Goal: Task Accomplishment & Management: Complete application form

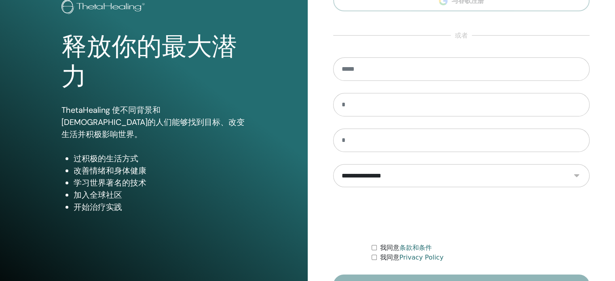
scroll to position [107, 0]
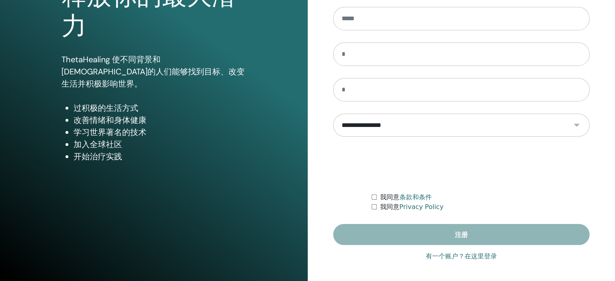
click at [440, 255] on link "有一个账户？在这里登录" at bounding box center [461, 256] width 71 height 10
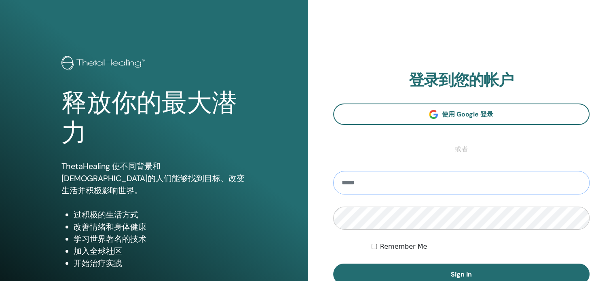
click at [362, 177] on input "email" at bounding box center [461, 182] width 257 height 23
type input "**********"
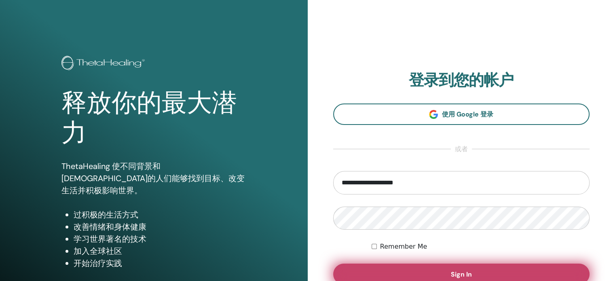
click at [443, 270] on button "Sign In" at bounding box center [461, 274] width 257 height 21
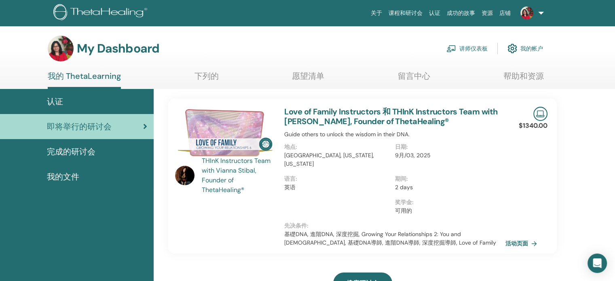
click at [464, 45] on link "讲师仪表板" at bounding box center [466, 49] width 41 height 18
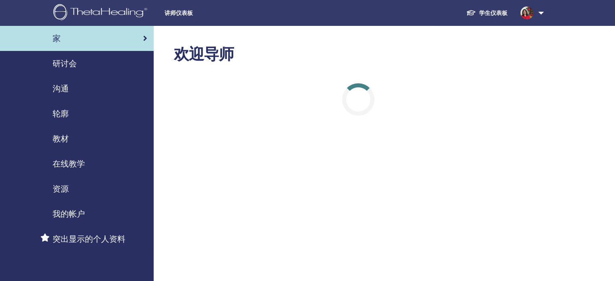
click at [92, 66] on div "研讨会" at bounding box center [76, 63] width 141 height 12
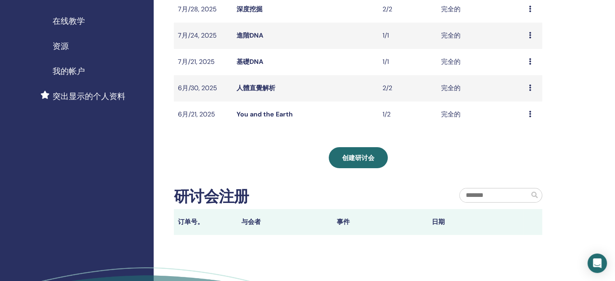
scroll to position [162, 0]
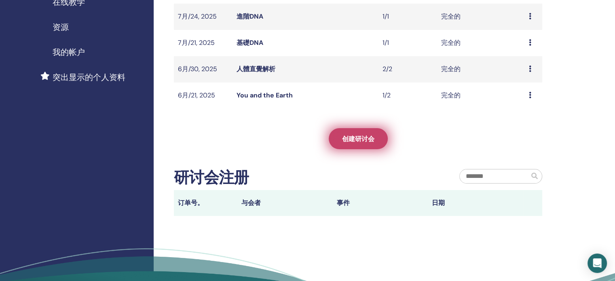
click at [356, 140] on span "创建研讨会" at bounding box center [358, 139] width 32 height 8
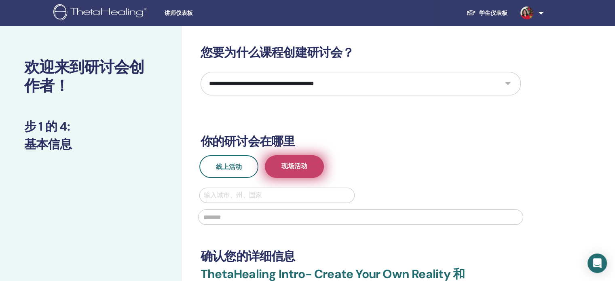
click at [301, 165] on span "现场活动" at bounding box center [294, 167] width 26 height 10
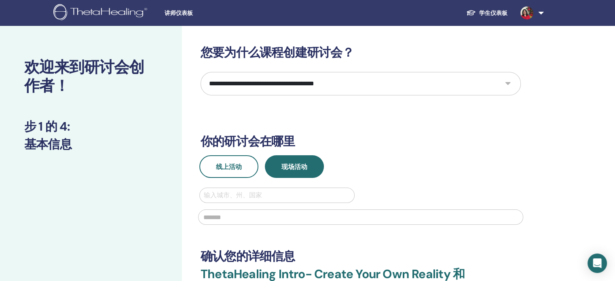
click at [500, 84] on select "**********" at bounding box center [360, 83] width 320 height 23
select select "****"
click at [200, 72] on select "**********" at bounding box center [360, 83] width 320 height 23
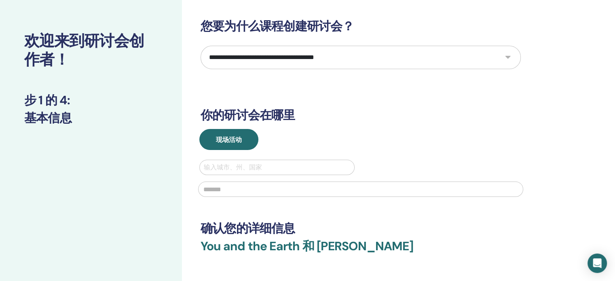
scroll to position [40, 0]
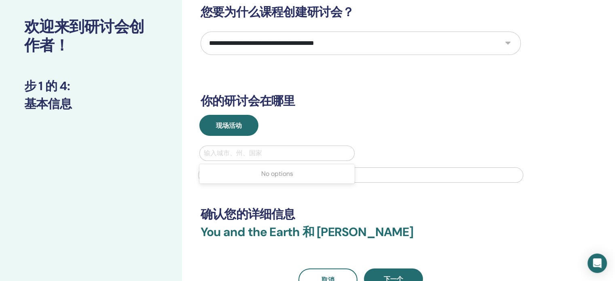
click at [281, 151] on div at bounding box center [277, 153] width 146 height 11
type input "******"
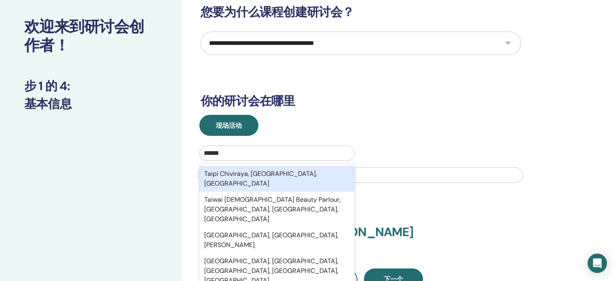
click at [240, 176] on div "Taipi Chiviraya, Desaguadero, BOL" at bounding box center [276, 179] width 155 height 26
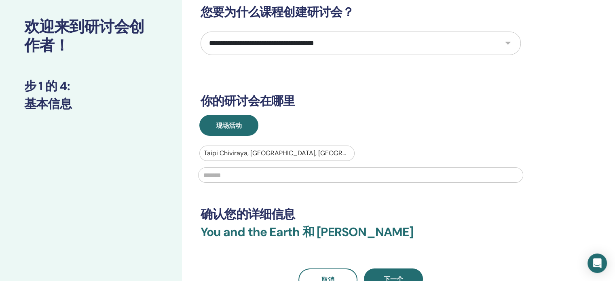
click at [218, 152] on div at bounding box center [277, 153] width 146 height 11
drag, startPoint x: 309, startPoint y: 152, endPoint x: 252, endPoint y: 151, distance: 57.0
click at [252, 152] on div at bounding box center [277, 153] width 146 height 11
click at [315, 150] on div at bounding box center [277, 153] width 146 height 11
click at [287, 169] on div "No options" at bounding box center [276, 174] width 155 height 16
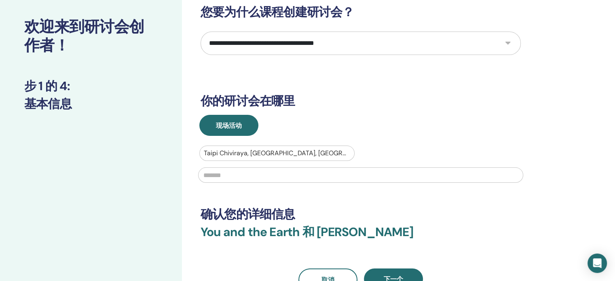
drag, startPoint x: 314, startPoint y: 152, endPoint x: 178, endPoint y: 140, distance: 137.1
click at [178, 140] on div "**********" at bounding box center [307, 194] width 615 height 419
drag, startPoint x: 204, startPoint y: 152, endPoint x: 312, endPoint y: 146, distance: 108.1
click at [293, 148] on div at bounding box center [277, 153] width 146 height 11
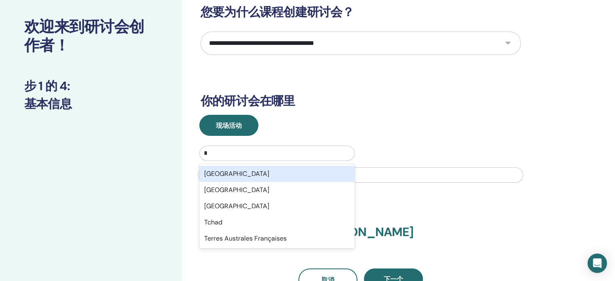
type input "**"
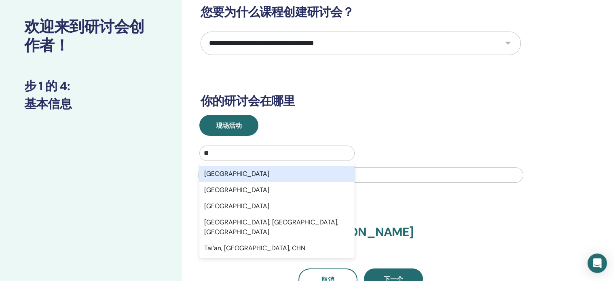
click at [309, 173] on div "Taiwan" at bounding box center [276, 174] width 155 height 16
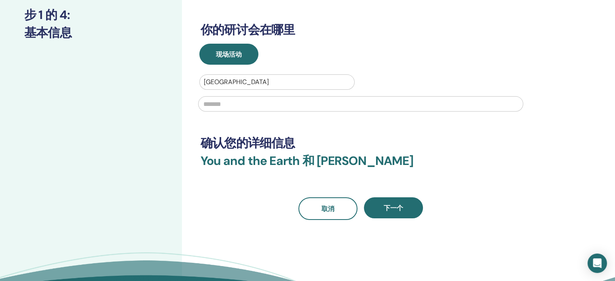
scroll to position [121, 0]
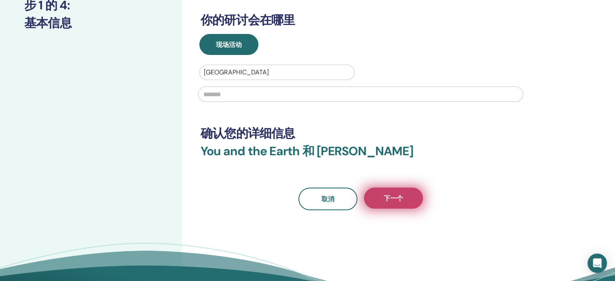
click at [411, 198] on button "下一个" at bounding box center [393, 198] width 59 height 21
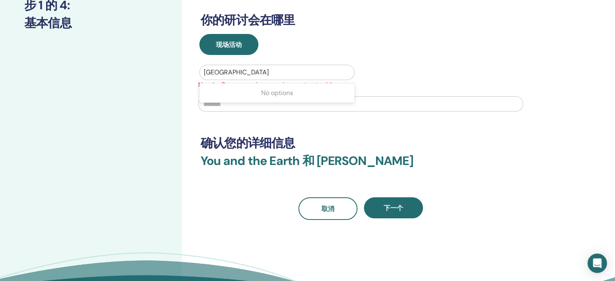
click at [238, 71] on div at bounding box center [277, 72] width 146 height 11
click at [236, 72] on div at bounding box center [277, 72] width 146 height 11
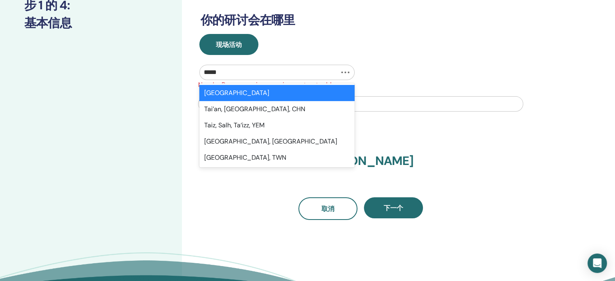
type input "******"
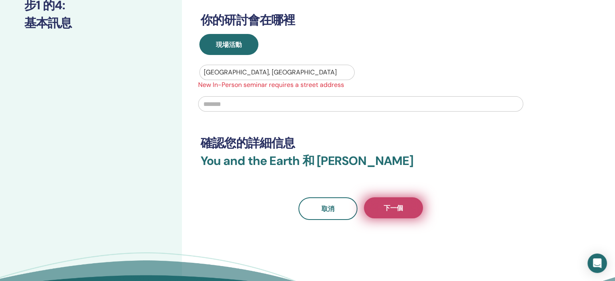
click at [406, 208] on button "下一個" at bounding box center [393, 207] width 59 height 21
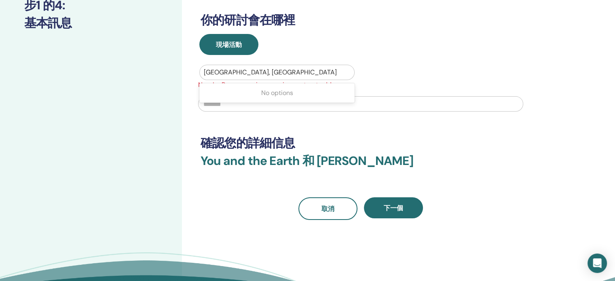
click at [258, 71] on div at bounding box center [277, 72] width 146 height 11
click at [264, 71] on div at bounding box center [277, 72] width 146 height 11
click at [245, 103] on input "text" at bounding box center [360, 103] width 325 height 15
drag, startPoint x: 232, startPoint y: 104, endPoint x: 145, endPoint y: 105, distance: 86.9
click at [145, 105] on div "**********" at bounding box center [307, 119] width 615 height 428
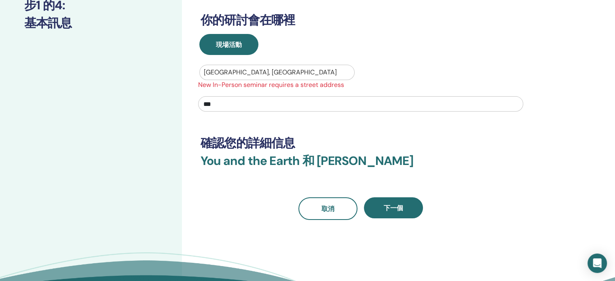
type input "***"
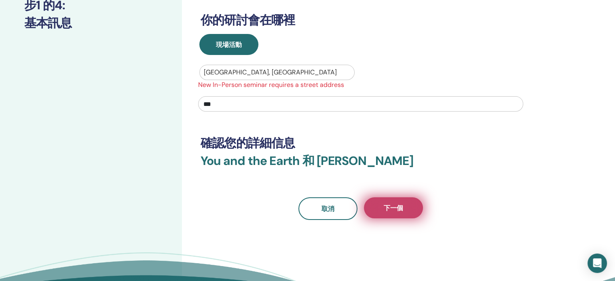
click at [392, 200] on button "下一個" at bounding box center [393, 207] width 59 height 21
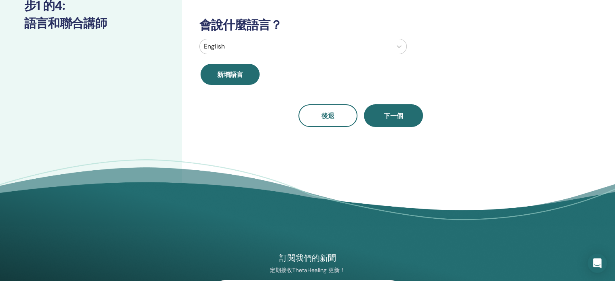
scroll to position [0, 0]
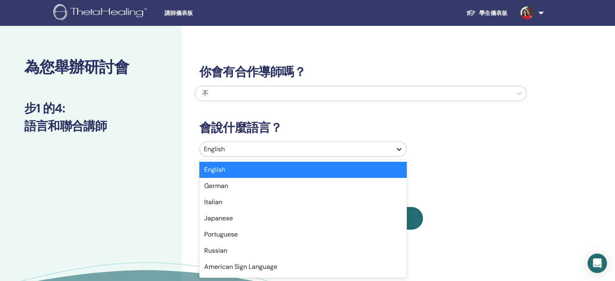
click at [399, 148] on icon at bounding box center [399, 149] width 8 height 8
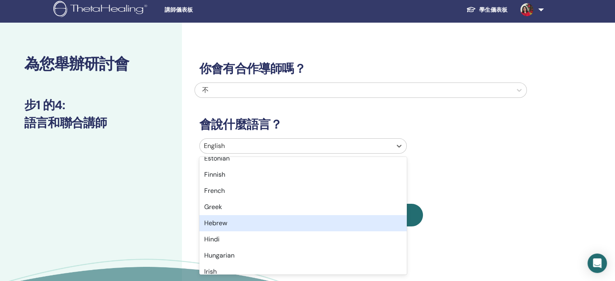
scroll to position [445, 0]
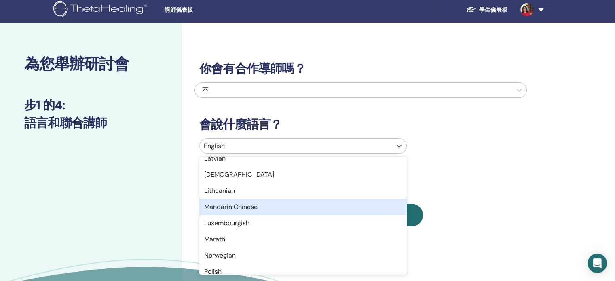
click at [296, 210] on div "Mandarin Chinese" at bounding box center [302, 207] width 207 height 16
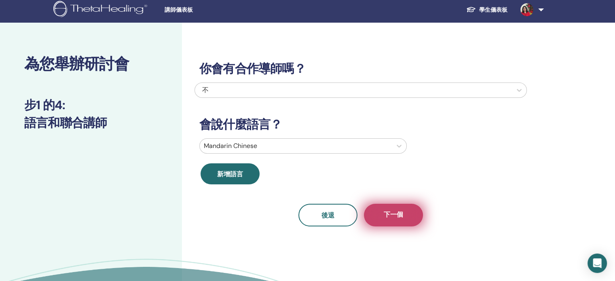
click at [390, 213] on font "下一個" at bounding box center [393, 214] width 19 height 8
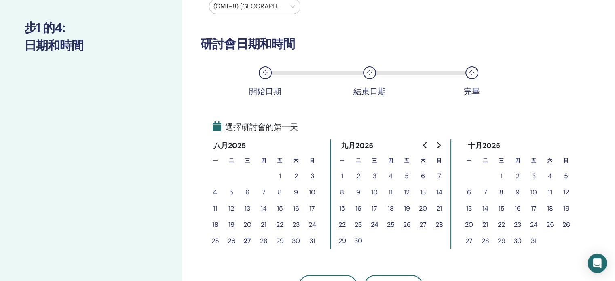
scroll to position [84, 0]
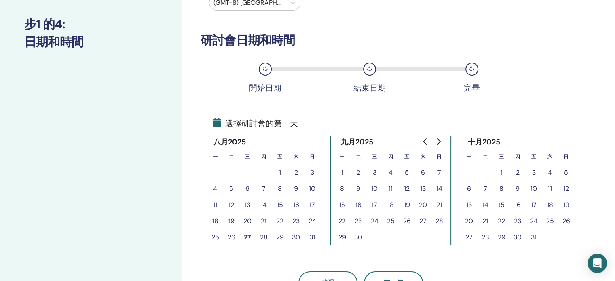
click at [249, 236] on font "27" at bounding box center [247, 237] width 7 height 8
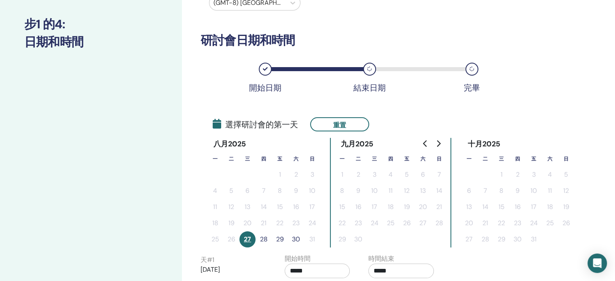
click at [263, 237] on font "28" at bounding box center [264, 239] width 8 height 8
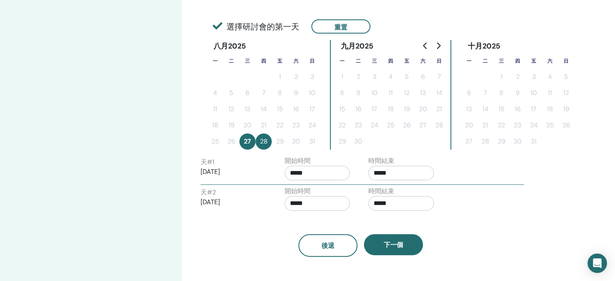
scroll to position [205, 0]
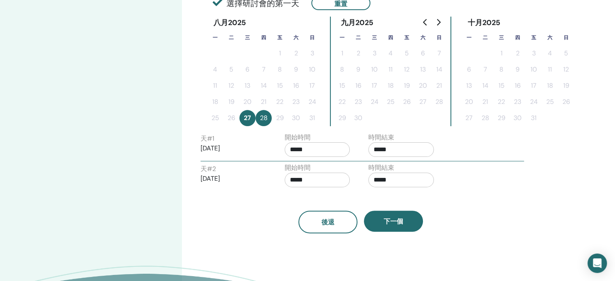
click at [311, 150] on input "*****" at bounding box center [317, 149] width 65 height 15
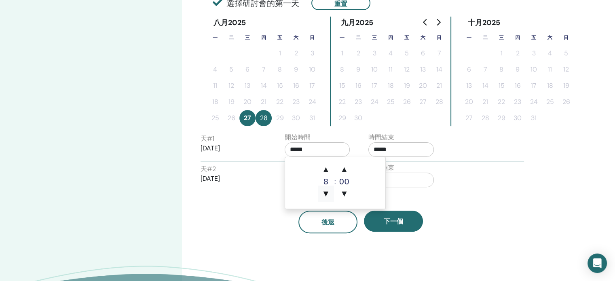
click at [325, 192] on font "▼" at bounding box center [325, 194] width 5 height 8
click at [324, 194] on font "▼" at bounding box center [325, 194] width 5 height 8
click at [328, 169] on font "▲" at bounding box center [325, 169] width 5 height 8
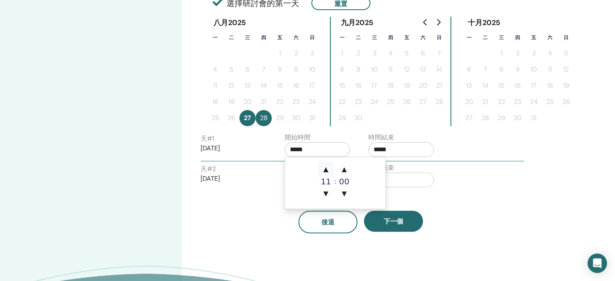
click at [328, 169] on font "▲" at bounding box center [325, 169] width 5 height 8
click at [345, 169] on font "▲" at bounding box center [344, 169] width 5 height 8
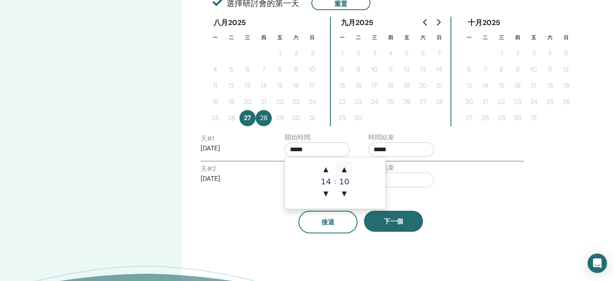
click at [345, 169] on font "▲" at bounding box center [344, 169] width 5 height 8
click at [344, 170] on font "▲" at bounding box center [344, 169] width 5 height 8
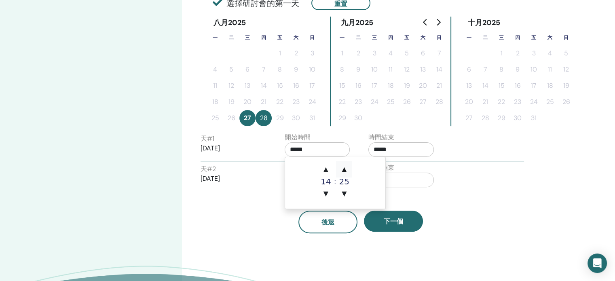
type input "*****"
click at [400, 149] on input "*****" at bounding box center [400, 149] width 65 height 15
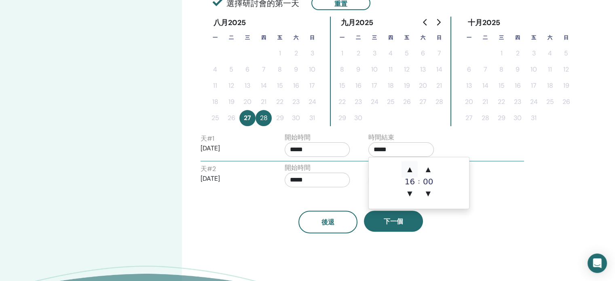
click at [410, 168] on font "▲" at bounding box center [409, 169] width 5 height 8
click at [413, 168] on span "▲" at bounding box center [409, 169] width 16 height 16
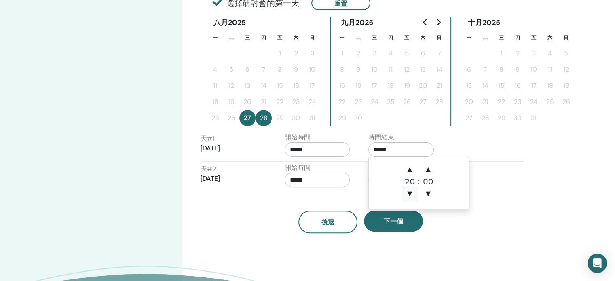
click at [407, 191] on font "▼" at bounding box center [409, 194] width 5 height 8
click at [428, 168] on font "▲" at bounding box center [428, 169] width 5 height 8
click at [409, 171] on font "▲" at bounding box center [409, 169] width 5 height 8
click at [428, 195] on font "▼" at bounding box center [428, 194] width 5 height 8
type input "*****"
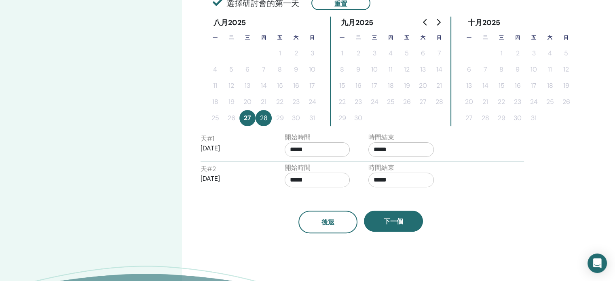
click at [500, 213] on div "後退 下一個" at bounding box center [360, 222] width 332 height 23
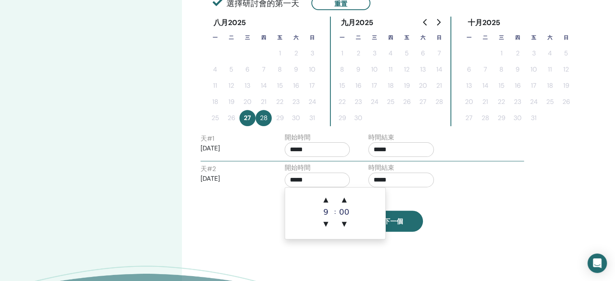
click at [320, 183] on input "*****" at bounding box center [317, 180] width 65 height 15
click at [328, 197] on font "▲" at bounding box center [325, 200] width 5 height 8
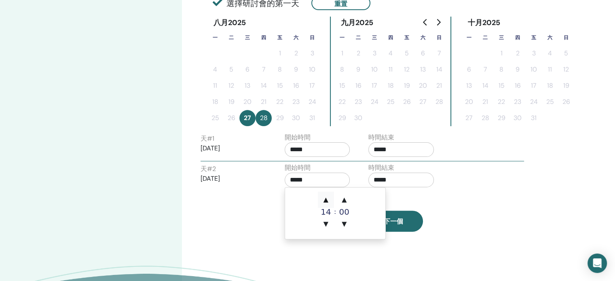
click at [328, 197] on font "▲" at bounding box center [325, 200] width 5 height 8
click at [344, 198] on font "▲" at bounding box center [344, 200] width 5 height 8
click at [344, 197] on font "▲" at bounding box center [344, 200] width 5 height 8
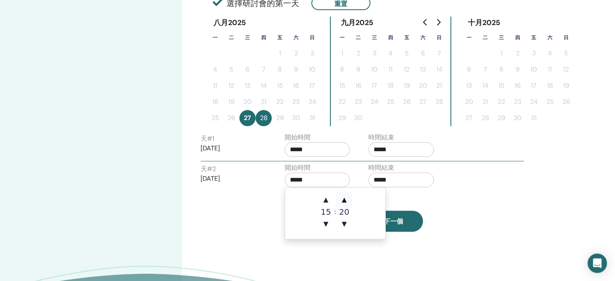
click at [348, 196] on span "▲" at bounding box center [344, 200] width 16 height 16
click at [312, 181] on input "*****" at bounding box center [317, 180] width 65 height 15
click at [327, 224] on font "▼" at bounding box center [325, 224] width 5 height 8
click at [345, 196] on font "▲" at bounding box center [344, 200] width 5 height 8
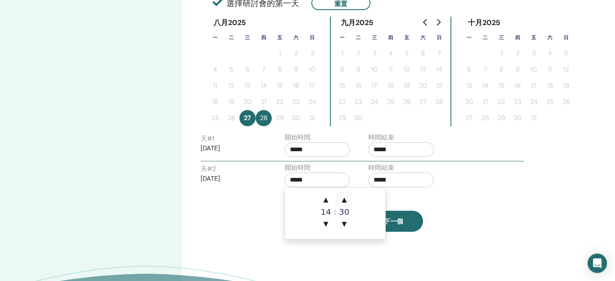
type input "*****"
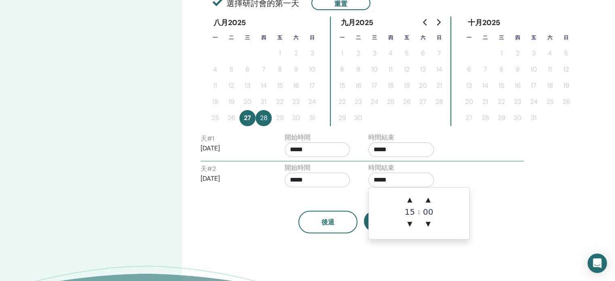
click at [401, 178] on input "*****" at bounding box center [400, 180] width 65 height 15
click at [412, 198] on font "▲" at bounding box center [409, 200] width 5 height 8
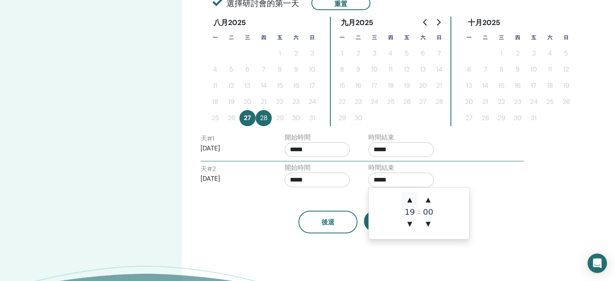
click at [412, 198] on font "▲" at bounding box center [409, 200] width 5 height 8
click at [412, 225] on font "▼" at bounding box center [409, 224] width 5 height 8
type input "*****"
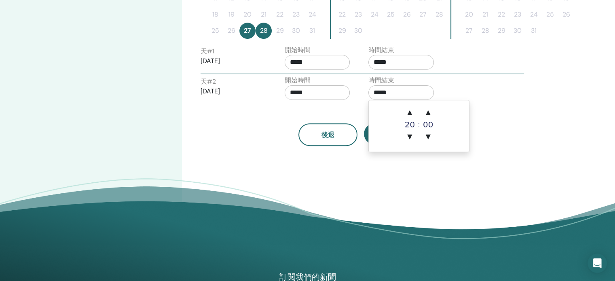
scroll to position [246, 0]
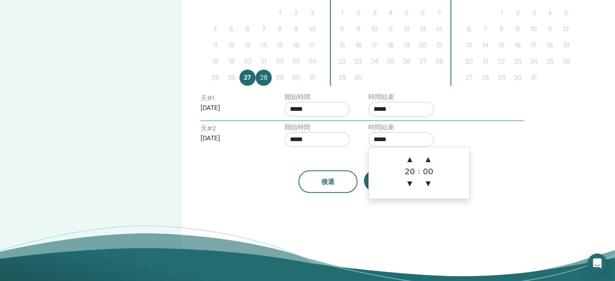
click at [507, 194] on div "時區 時區 (GMT-8) US/Alaska 研討會日期和時間 開始日期 結束日期 完畢 選擇研討會的第一天 重置 八月2025 一 二 三 四 五 六 日…" at bounding box center [387, 43] width 410 height 526
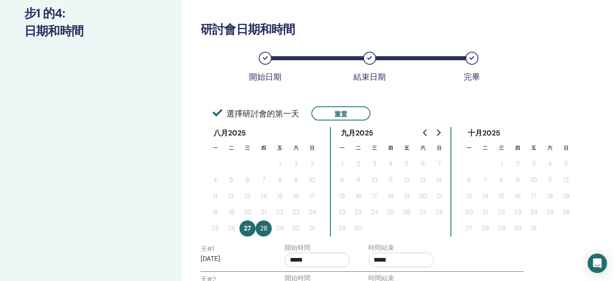
scroll to position [124, 0]
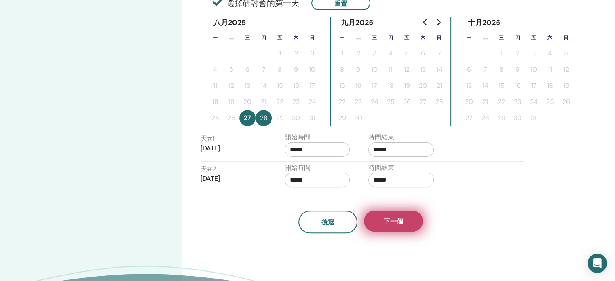
click at [407, 215] on button "下一個" at bounding box center [393, 221] width 59 height 21
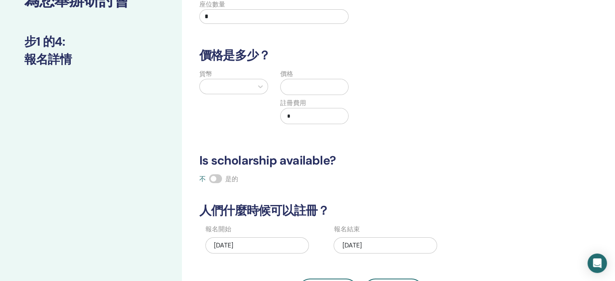
scroll to position [0, 0]
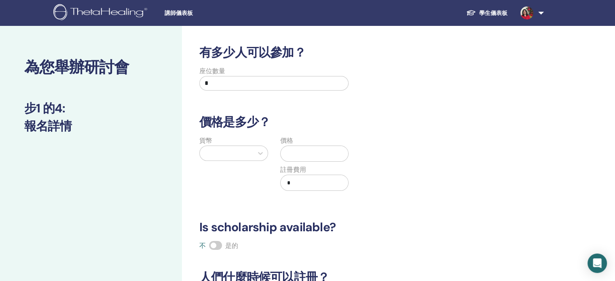
drag, startPoint x: 239, startPoint y: 82, endPoint x: 179, endPoint y: 84, distance: 60.3
click at [182, 86] on div "有多少人可以參加？ 座位數量 * 價格是多少？ 貨幣 價格 註冊費用 * Is scholarship available? 不 是的 人們什麼時候可以註冊？…" at bounding box center [387, 253] width 410 height 455
type input "*"
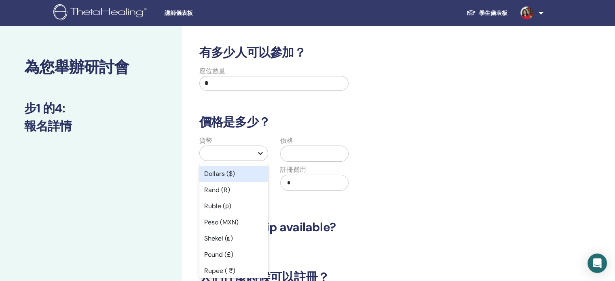
click at [264, 150] on icon at bounding box center [260, 153] width 8 height 8
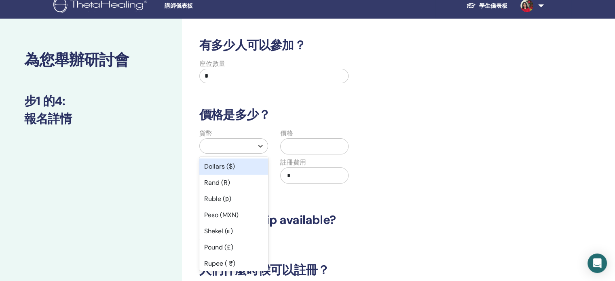
click at [241, 166] on div "Dollars ($)" at bounding box center [233, 166] width 69 height 16
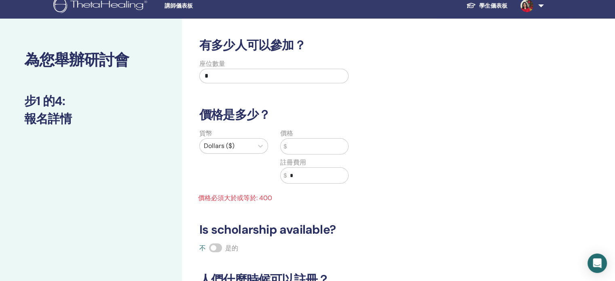
click at [301, 148] on input "text" at bounding box center [317, 146] width 61 height 15
drag, startPoint x: 299, startPoint y: 174, endPoint x: 285, endPoint y: 175, distance: 14.6
click at [284, 175] on div "$ *" at bounding box center [314, 175] width 69 height 16
type input "***"
click at [300, 149] on input "text" at bounding box center [317, 146] width 61 height 15
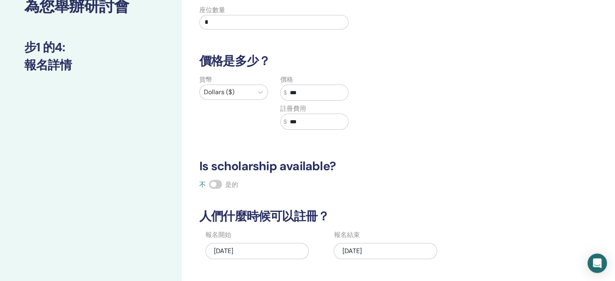
scroll to position [129, 0]
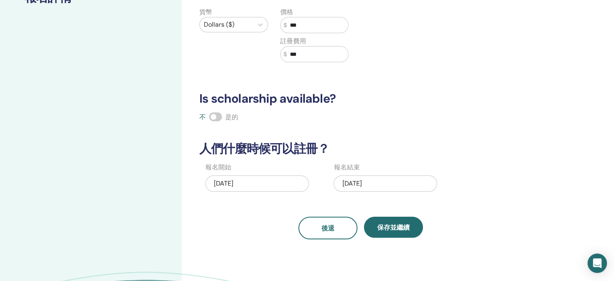
type input "***"
click at [383, 181] on div "08/28/2025" at bounding box center [384, 183] width 103 height 16
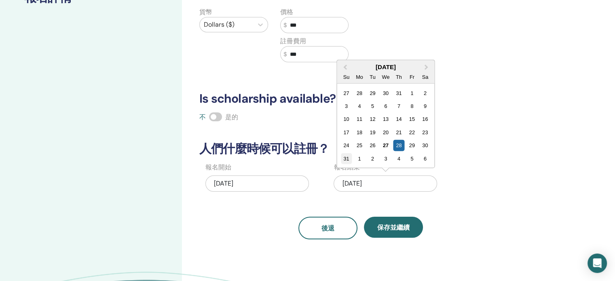
click at [344, 156] on font "31" at bounding box center [346, 159] width 6 height 6
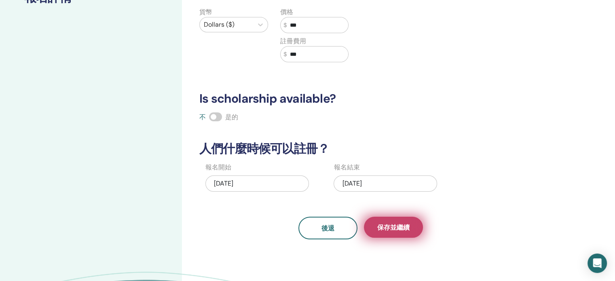
click at [406, 228] on font "保存並繼續" at bounding box center [393, 227] width 32 height 8
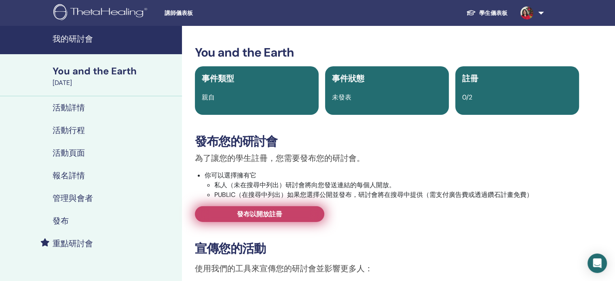
click at [275, 216] on font "發布以開放註冊" at bounding box center [259, 214] width 45 height 8
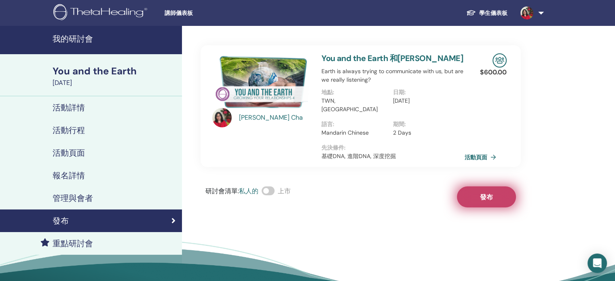
click at [492, 193] on font "發布" at bounding box center [486, 197] width 13 height 8
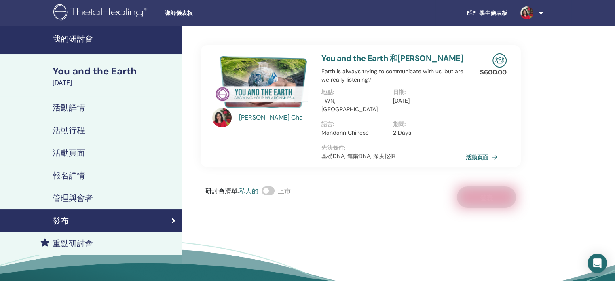
click at [489, 151] on link "活動頁面" at bounding box center [483, 157] width 35 height 12
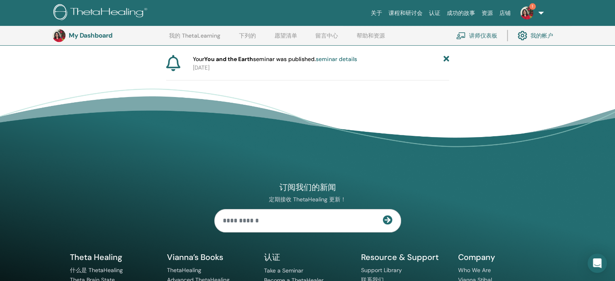
scroll to position [176, 0]
